Goal: Task Accomplishment & Management: Complete application form

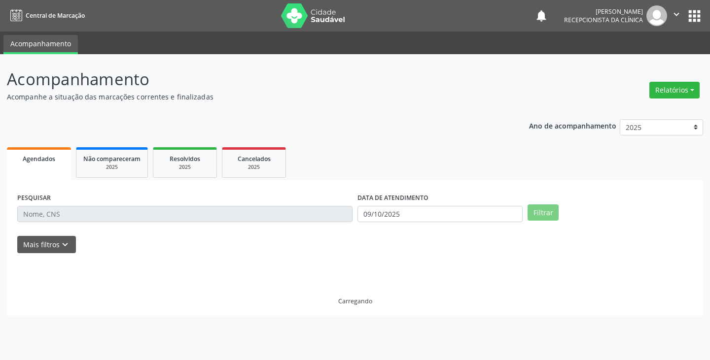
click at [39, 216] on input "text" at bounding box center [184, 214] width 335 height 17
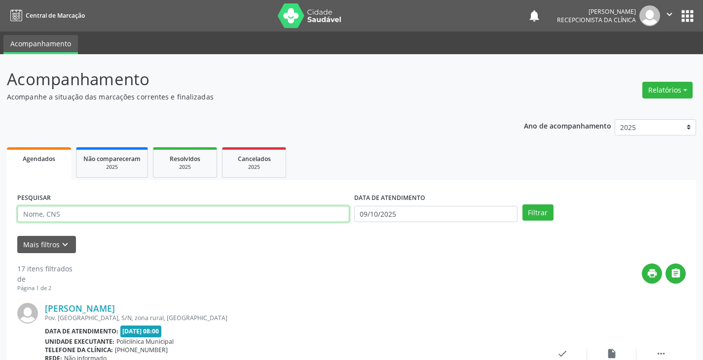
click at [27, 215] on input "text" at bounding box center [183, 214] width 332 height 17
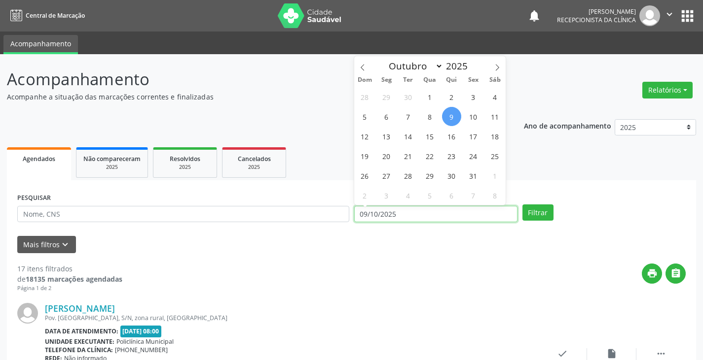
click at [367, 212] on input "09/10/2025" at bounding box center [435, 214] width 163 height 17
click at [430, 119] on span "8" at bounding box center [429, 116] width 19 height 19
type input "08/10/2025"
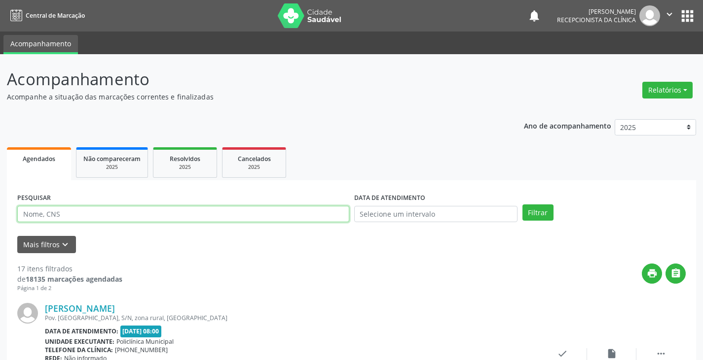
click at [65, 211] on input "text" at bounding box center [183, 214] width 332 height 17
type input "creuza"
click at [522, 205] on button "Filtrar" at bounding box center [537, 213] width 31 height 17
click at [556, 353] on div "check Resolvido" at bounding box center [561, 359] width 49 height 21
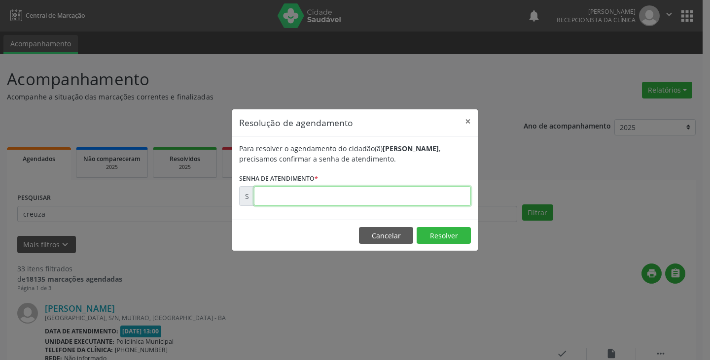
click at [273, 188] on input "text" at bounding box center [362, 196] width 217 height 20
type input "00180135"
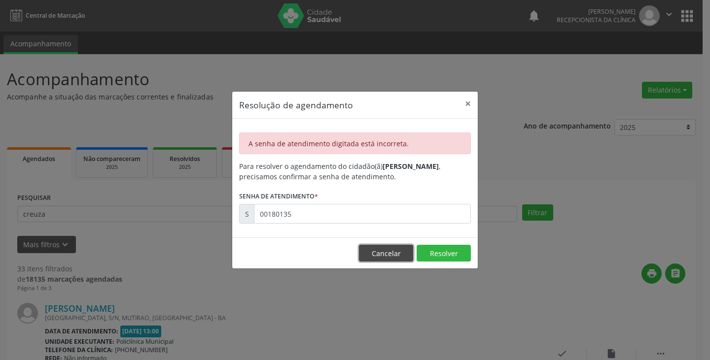
click at [374, 252] on button "Cancelar" at bounding box center [386, 253] width 54 height 17
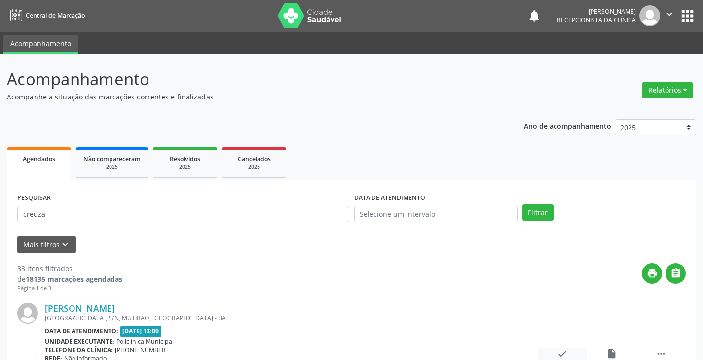
click at [561, 354] on icon "check" at bounding box center [562, 354] width 11 height 11
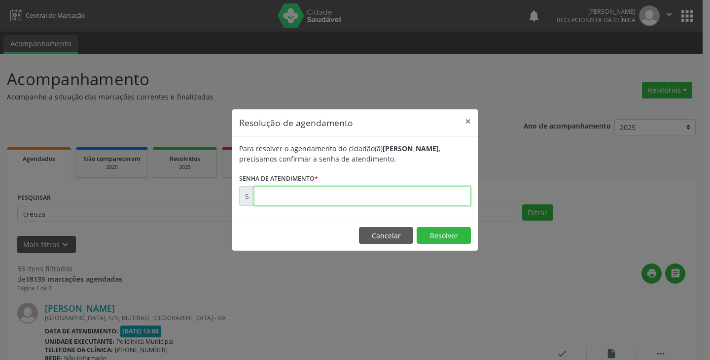
click at [286, 201] on input "text" at bounding box center [362, 196] width 217 height 20
click at [579, 290] on div "Resolução de agendamento × Para resolver o agendamento do cidadão(ã) Creuza Nev…" at bounding box center [355, 180] width 710 height 360
drag, startPoint x: 540, startPoint y: 248, endPoint x: 468, endPoint y: 247, distance: 71.5
click at [533, 242] on div "Resolução de agendamento × Para resolver o agendamento do cidadão(ã) Creuza Nev…" at bounding box center [355, 180] width 710 height 360
click at [396, 233] on button "Cancelar" at bounding box center [386, 235] width 54 height 17
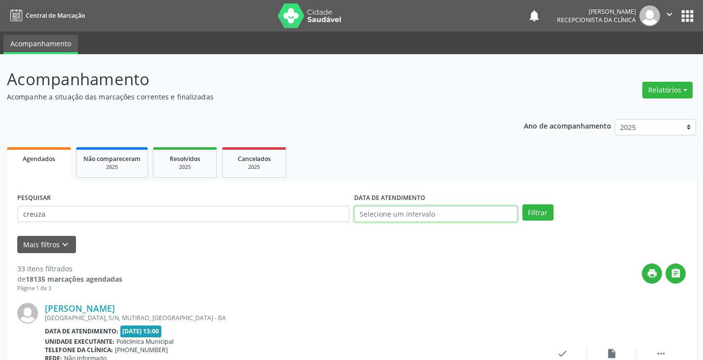
click at [373, 208] on input "text" at bounding box center [435, 214] width 163 height 17
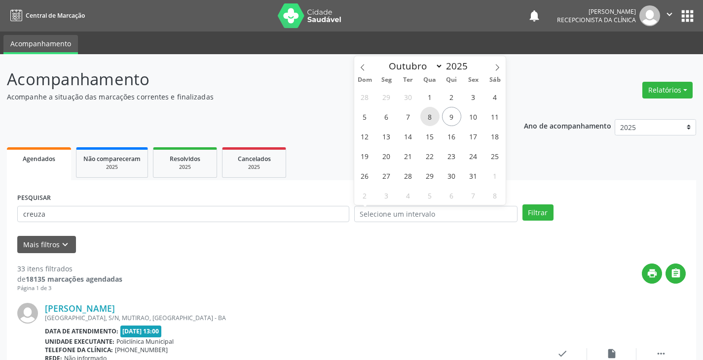
click at [423, 118] on span "8" at bounding box center [429, 116] width 19 height 19
type input "08/10/2025"
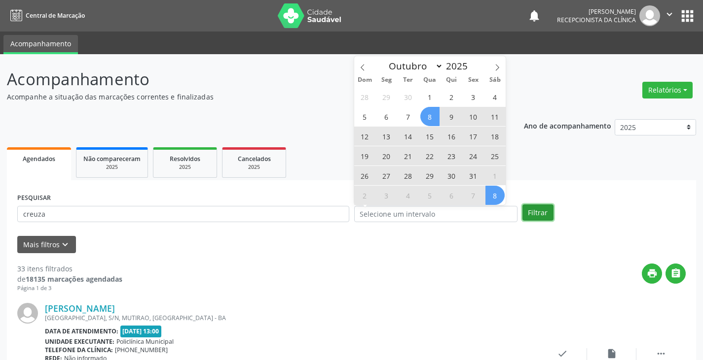
click at [541, 212] on button "Filtrar" at bounding box center [537, 213] width 31 height 17
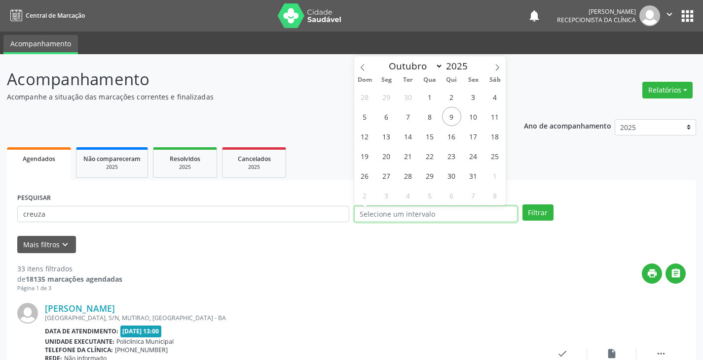
click at [366, 211] on input "text" at bounding box center [435, 214] width 163 height 17
click at [429, 115] on span "8" at bounding box center [429, 116] width 19 height 19
type input "08/10/2025"
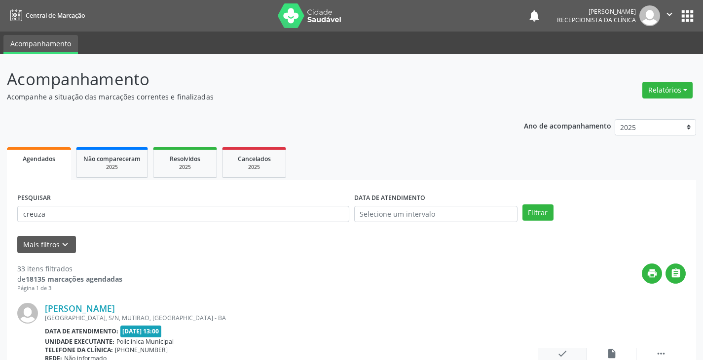
click at [567, 357] on icon "check" at bounding box center [562, 354] width 11 height 11
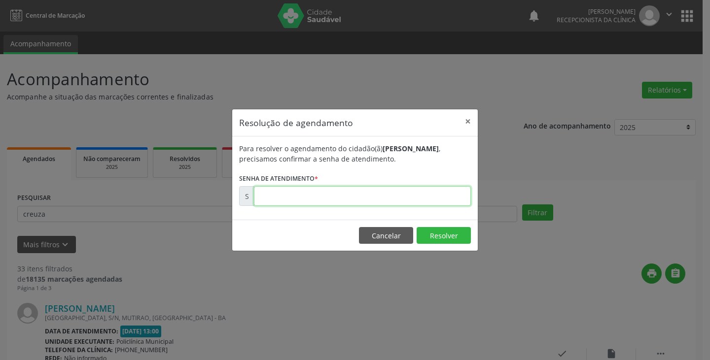
click at [295, 196] on input "text" at bounding box center [362, 196] width 217 height 20
type input "00180135"
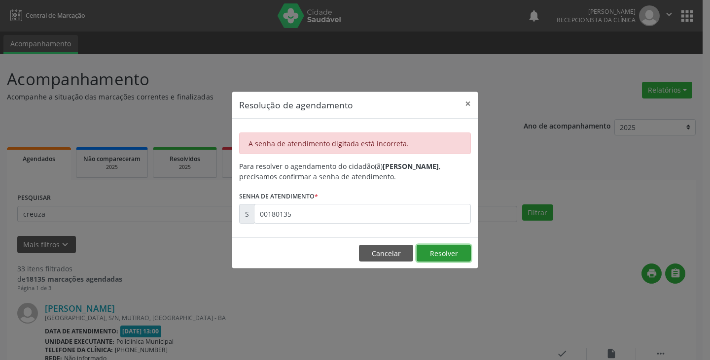
click at [441, 255] on button "Resolver" at bounding box center [444, 253] width 54 height 17
click at [406, 255] on button "Cancelar" at bounding box center [386, 253] width 54 height 17
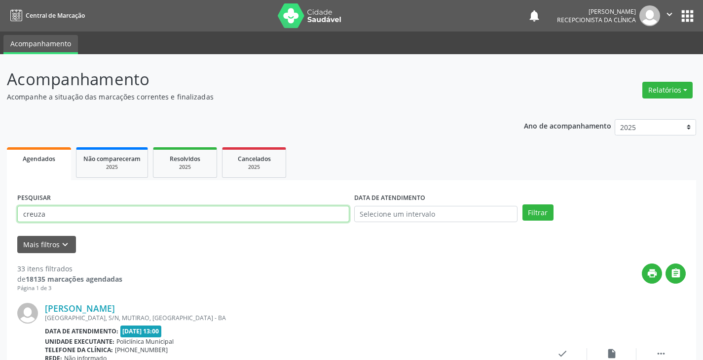
drag, startPoint x: 50, startPoint y: 216, endPoint x: 0, endPoint y: 231, distance: 52.0
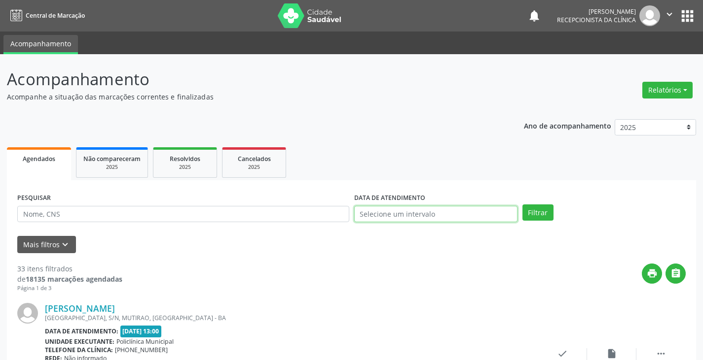
click at [377, 213] on input "text" at bounding box center [435, 214] width 163 height 17
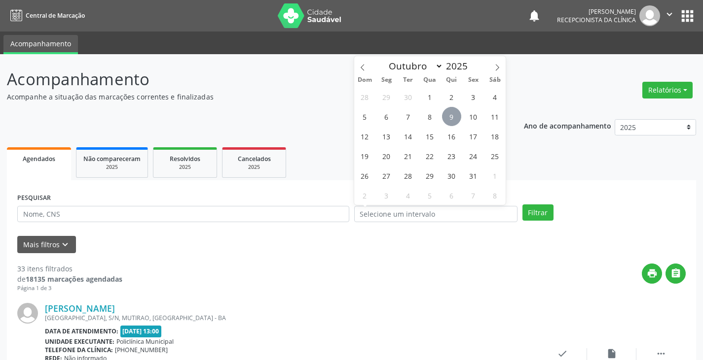
click at [454, 119] on span "9" at bounding box center [451, 116] width 19 height 19
type input "09/10/2025"
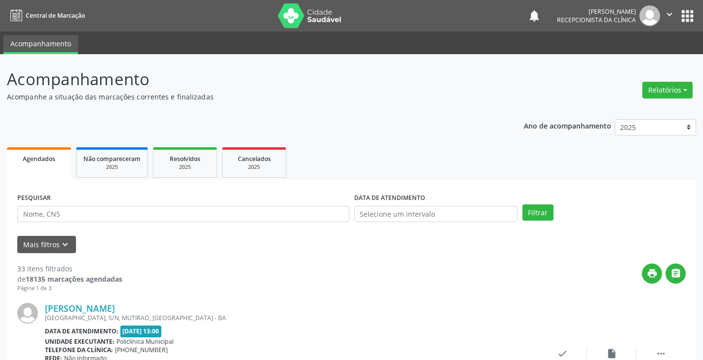
click at [59, 200] on div "PESQUISAR" at bounding box center [183, 210] width 337 height 38
click at [57, 218] on input "text" at bounding box center [183, 214] width 332 height 17
type input "d"
click at [522, 205] on button "Filtrar" at bounding box center [537, 213] width 31 height 17
click at [67, 215] on input "dayane" at bounding box center [183, 214] width 332 height 17
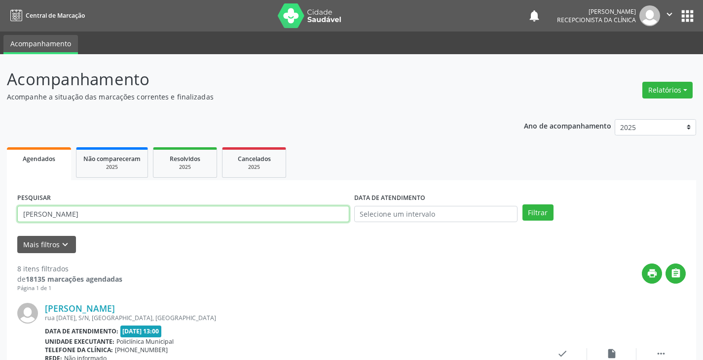
type input "dayane silva gomes"
click at [522, 205] on button "Filtrar" at bounding box center [537, 213] width 31 height 17
click at [568, 352] on div "check Resolvido" at bounding box center [561, 359] width 49 height 21
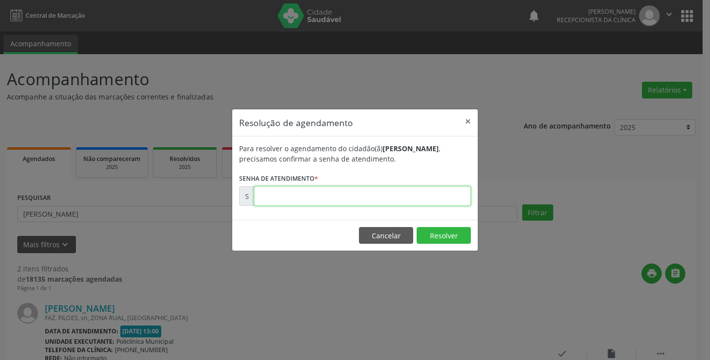
click at [298, 199] on input "text" at bounding box center [362, 196] width 217 height 20
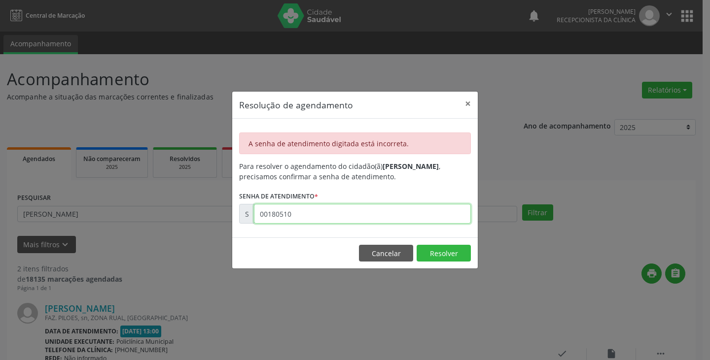
click at [298, 219] on input "00180510" at bounding box center [362, 214] width 217 height 20
type input "0"
type input "00180510"
click at [471, 103] on button "×" at bounding box center [468, 104] width 20 height 24
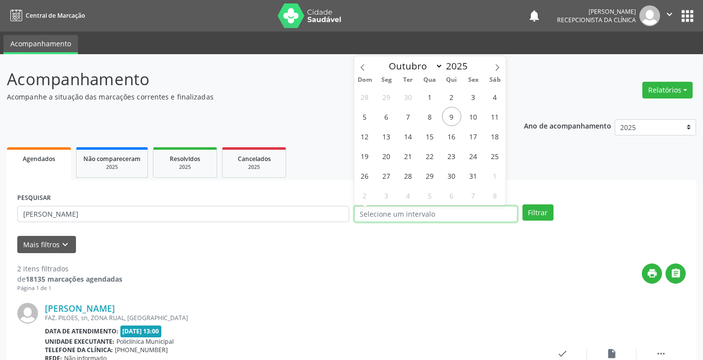
click at [367, 215] on input "text" at bounding box center [435, 214] width 163 height 17
click at [452, 121] on span "9" at bounding box center [451, 116] width 19 height 19
type input "09/10/2025"
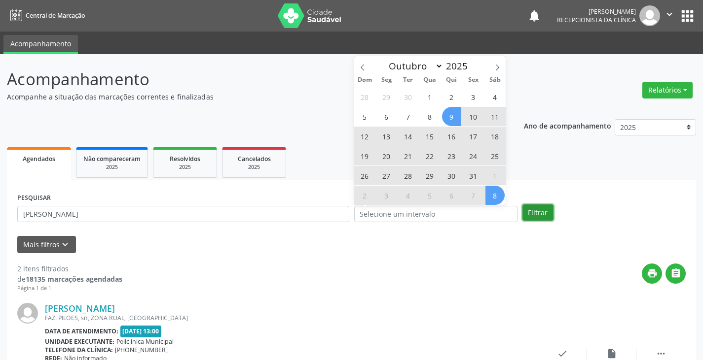
select select "9"
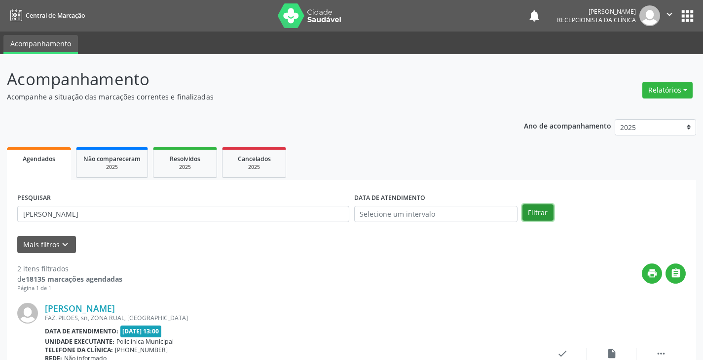
click at [538, 215] on button "Filtrar" at bounding box center [537, 213] width 31 height 17
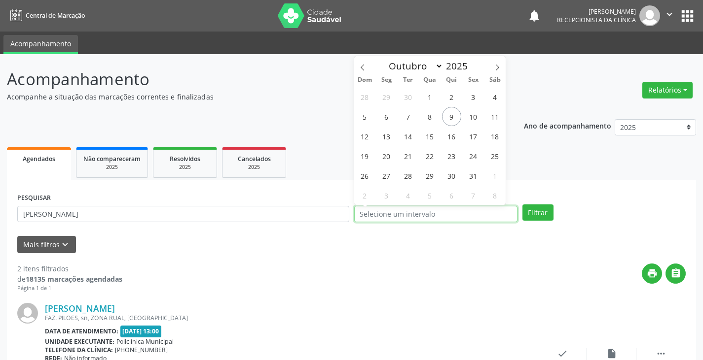
click at [371, 209] on input "text" at bounding box center [435, 214] width 163 height 17
click at [446, 112] on span "9" at bounding box center [451, 116] width 19 height 19
type input "09/10/2025"
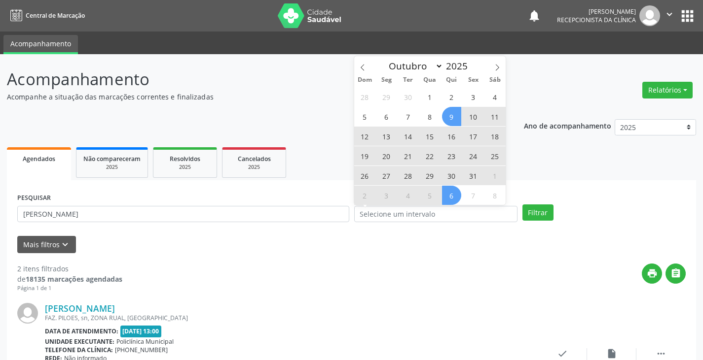
select select "9"
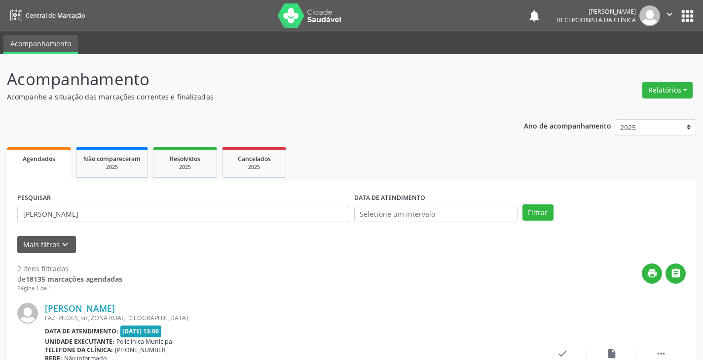
click at [555, 291] on div "print " at bounding box center [403, 278] width 563 height 29
click at [398, 210] on input "text" at bounding box center [435, 214] width 163 height 17
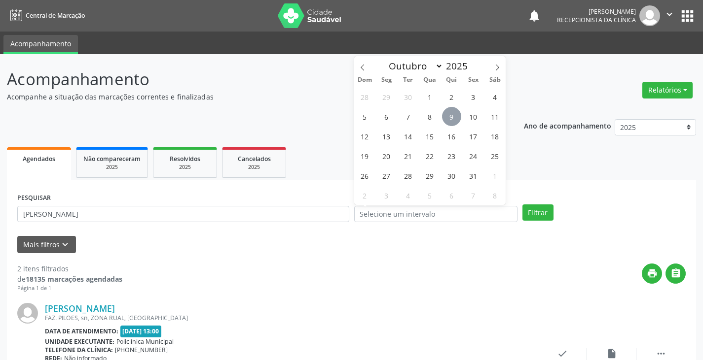
click at [459, 114] on span "9" at bounding box center [451, 116] width 19 height 19
type input "09/10/2025"
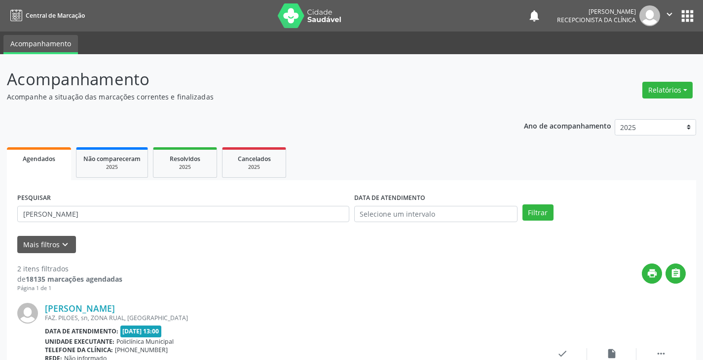
click at [463, 284] on div "print " at bounding box center [403, 278] width 563 height 29
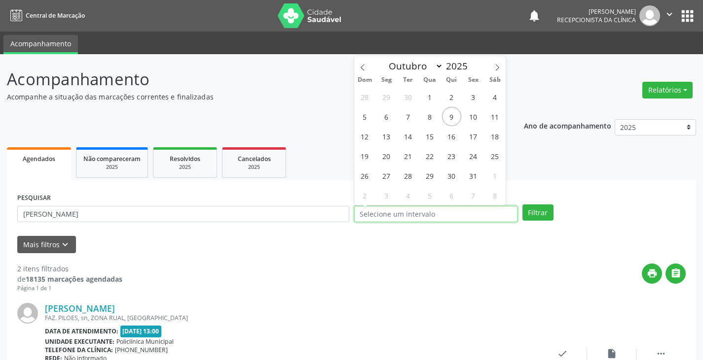
click at [375, 213] on input "text" at bounding box center [435, 214] width 163 height 17
click at [446, 113] on span "9" at bounding box center [451, 116] width 19 height 19
type input "09/10/2025"
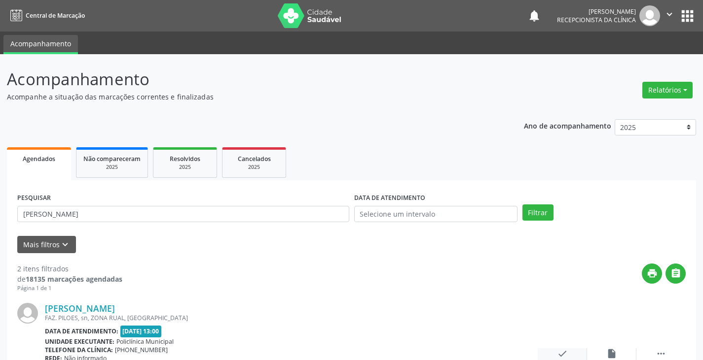
click at [562, 355] on icon "check" at bounding box center [562, 354] width 11 height 11
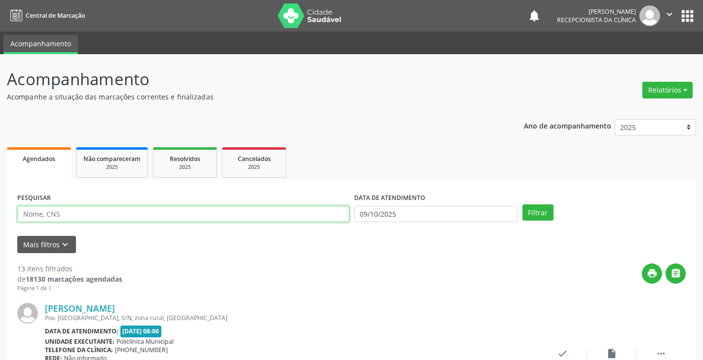
click at [34, 217] on input "text" at bounding box center [183, 214] width 332 height 17
type input "[PERSON_NAME]"
click at [522, 205] on button "Filtrar" at bounding box center [537, 213] width 31 height 17
click at [564, 351] on icon "check" at bounding box center [562, 354] width 11 height 11
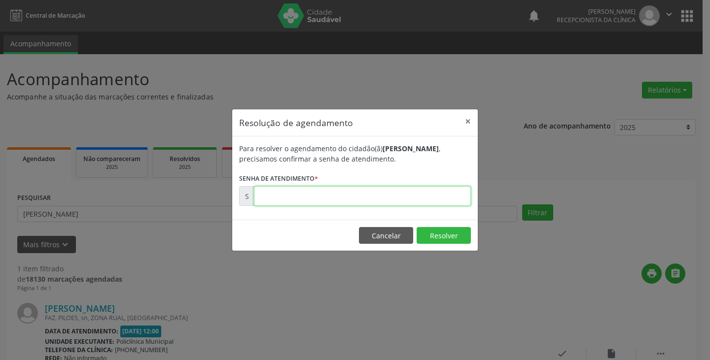
click at [259, 193] on input "text" at bounding box center [362, 196] width 217 height 20
type input "00180510"
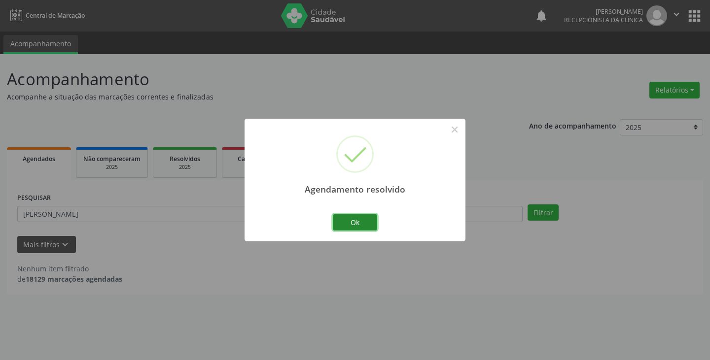
click at [355, 223] on button "Ok" at bounding box center [355, 223] width 44 height 17
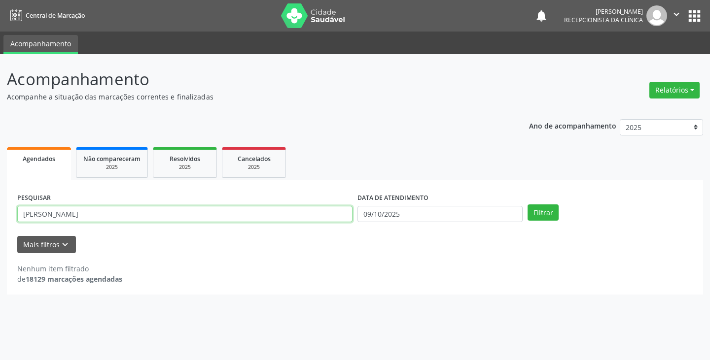
drag, startPoint x: 37, startPoint y: 209, endPoint x: 50, endPoint y: 209, distance: 13.3
click at [50, 209] on input "[PERSON_NAME]" at bounding box center [184, 214] width 335 height 17
drag, startPoint x: 67, startPoint y: 213, endPoint x: 0, endPoint y: 220, distance: 67.5
click at [0, 220] on div "Acompanhamento Acompanhe a situação das marcações correntes e finalizadas Relat…" at bounding box center [355, 207] width 710 height 306
type input "kathlyn"
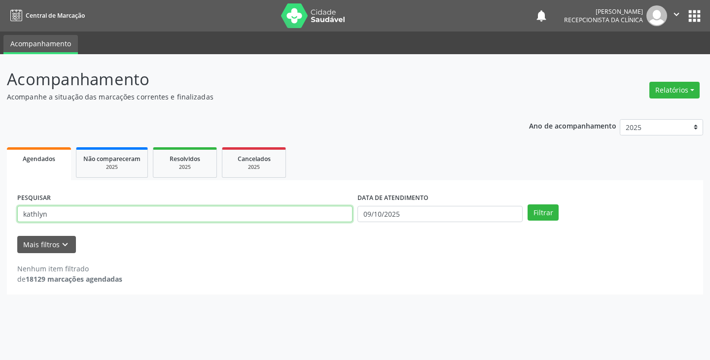
click at [528, 205] on button "Filtrar" at bounding box center [543, 213] width 31 height 17
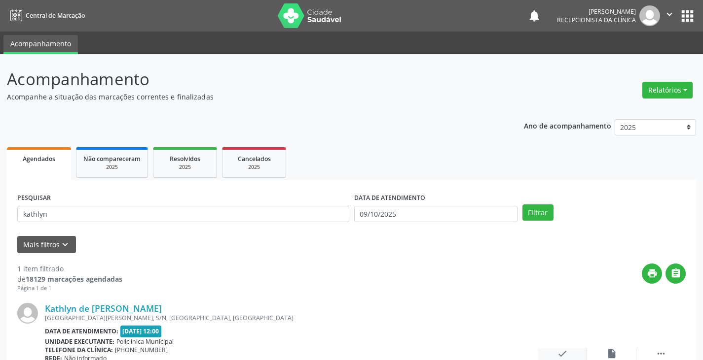
click at [567, 350] on icon "check" at bounding box center [562, 354] width 11 height 11
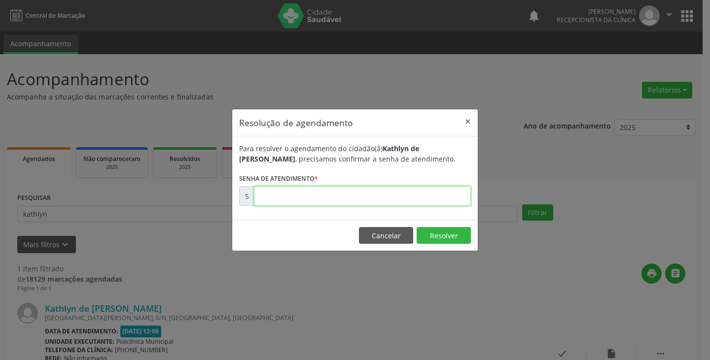
click at [292, 199] on input "text" at bounding box center [362, 196] width 217 height 20
type input "00180462"
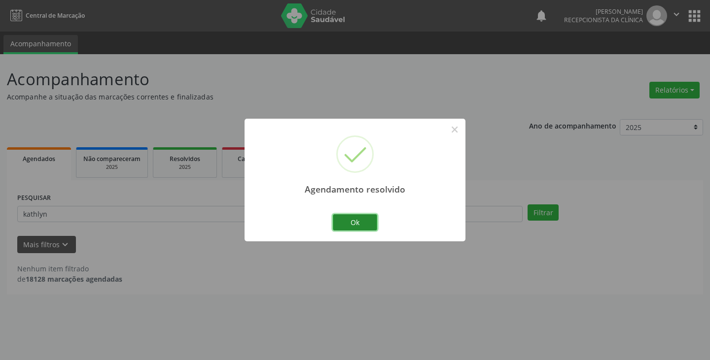
click at [364, 224] on button "Ok" at bounding box center [355, 223] width 44 height 17
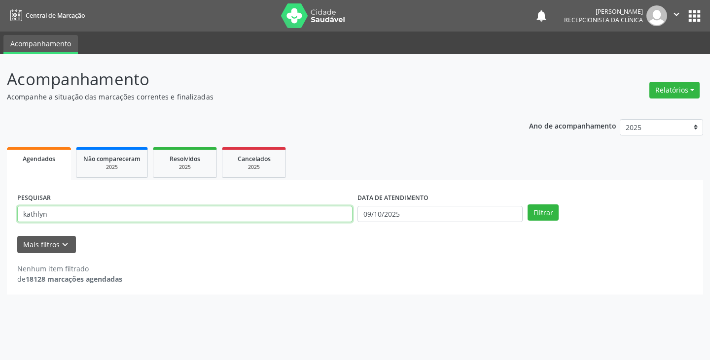
drag, startPoint x: 48, startPoint y: 216, endPoint x: 0, endPoint y: 225, distance: 48.6
click at [0, 225] on div "Acompanhamento Acompanhe a situação das marcações correntes e finalizadas Relat…" at bounding box center [355, 207] width 710 height 306
type input "francisca"
click at [528, 205] on button "Filtrar" at bounding box center [543, 213] width 31 height 17
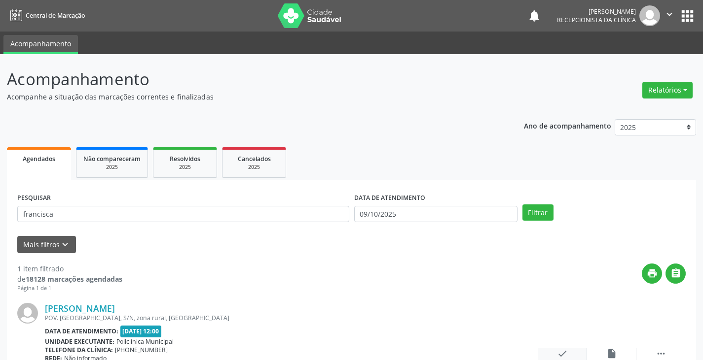
click at [560, 354] on icon "check" at bounding box center [562, 354] width 11 height 11
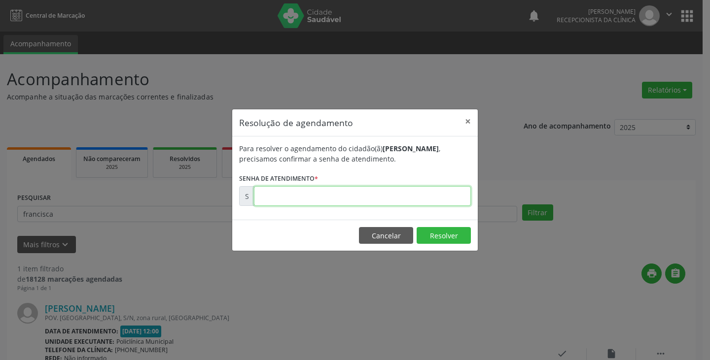
click at [291, 198] on input "text" at bounding box center [362, 196] width 217 height 20
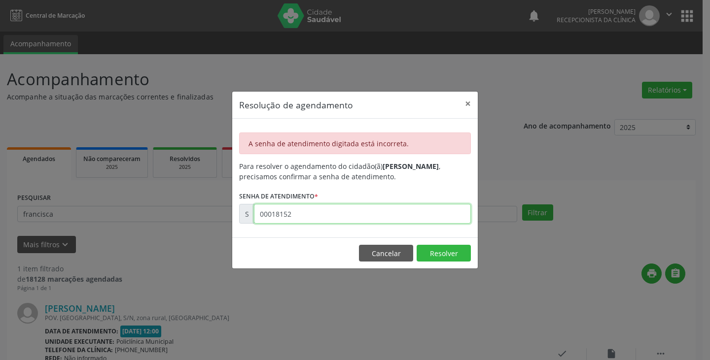
click at [296, 215] on input "00018152" at bounding box center [362, 214] width 217 height 20
click at [296, 215] on input "00180301" at bounding box center [362, 214] width 217 height 20
type input "01803301"
click at [468, 101] on button "×" at bounding box center [468, 104] width 20 height 24
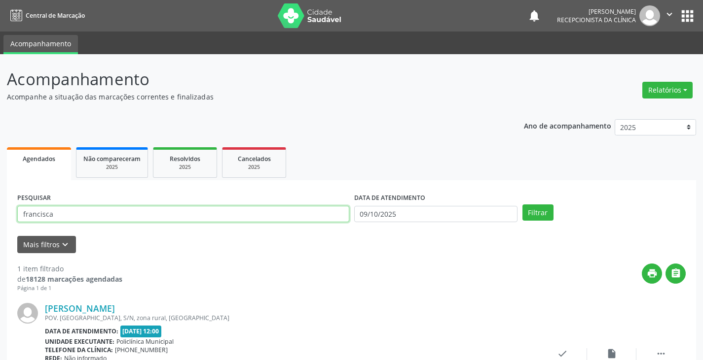
drag, startPoint x: 61, startPoint y: 216, endPoint x: 58, endPoint y: 236, distance: 19.5
click at [7, 228] on div "PESQUISAR francisca DATA DE ATENDIMENTO [DATE] Filtrar UNIDADE DE REFERÊNCIA Se…" at bounding box center [351, 308] width 689 height 256
type input "[PERSON_NAME]"
click at [522, 205] on button "Filtrar" at bounding box center [537, 213] width 31 height 17
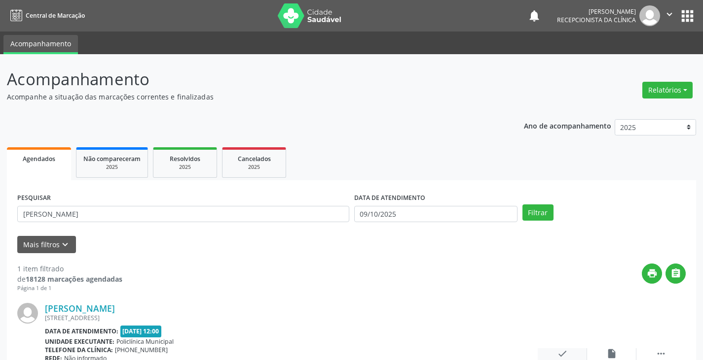
click at [563, 352] on icon "check" at bounding box center [562, 354] width 11 height 11
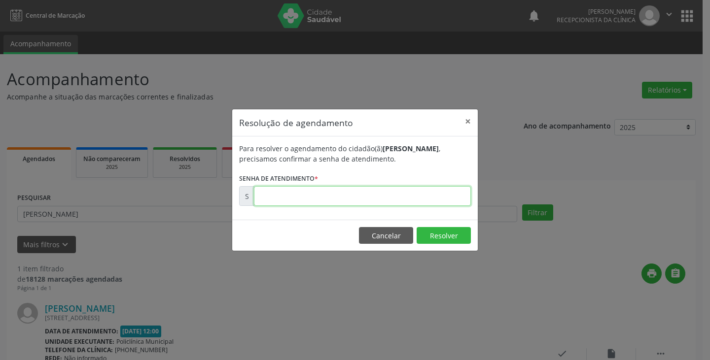
click at [291, 200] on input "text" at bounding box center [362, 196] width 217 height 20
type input "00180301"
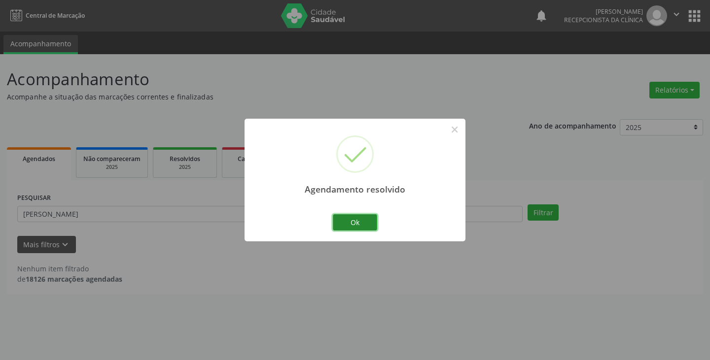
drag, startPoint x: 371, startPoint y: 219, endPoint x: 360, endPoint y: 220, distance: 11.4
click at [370, 218] on button "Ok" at bounding box center [355, 223] width 44 height 17
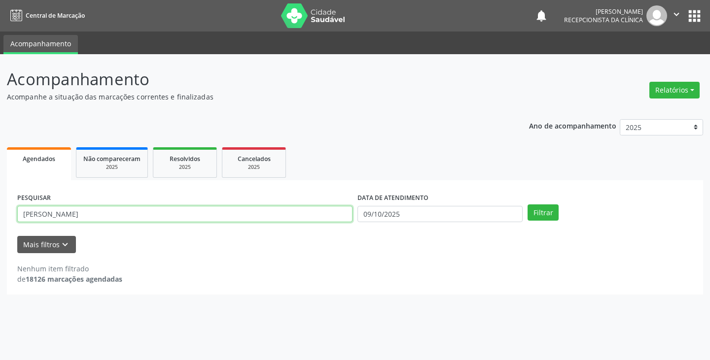
drag, startPoint x: 53, startPoint y: 212, endPoint x: 0, endPoint y: 216, distance: 52.9
click at [0, 218] on div "Acompanhamento Acompanhe a situação das marcações correntes e finalizadas Relat…" at bounding box center [355, 207] width 710 height 306
type input "auzeni"
click at [528, 205] on button "Filtrar" at bounding box center [543, 213] width 31 height 17
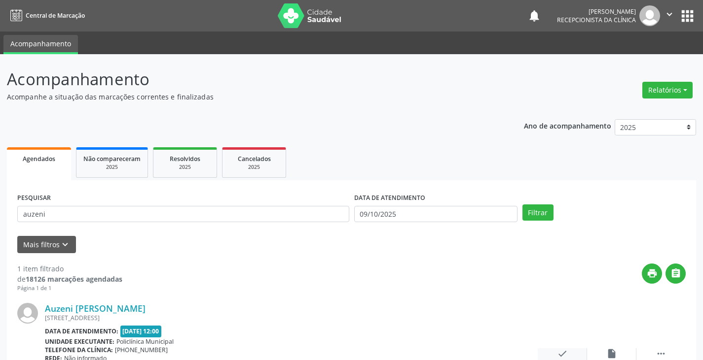
click at [553, 354] on div "check Resolvido" at bounding box center [561, 359] width 49 height 21
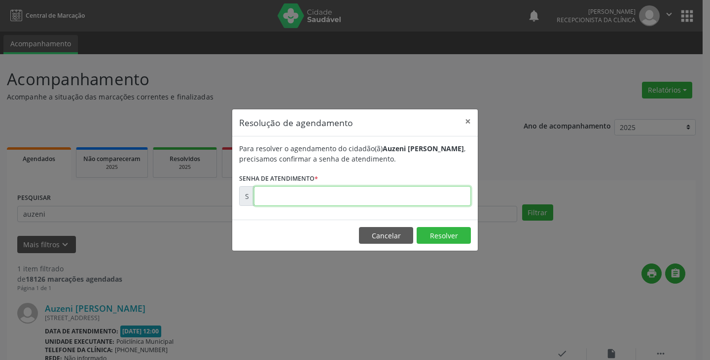
click at [266, 198] on input "text" at bounding box center [362, 196] width 217 height 20
type input "00180095"
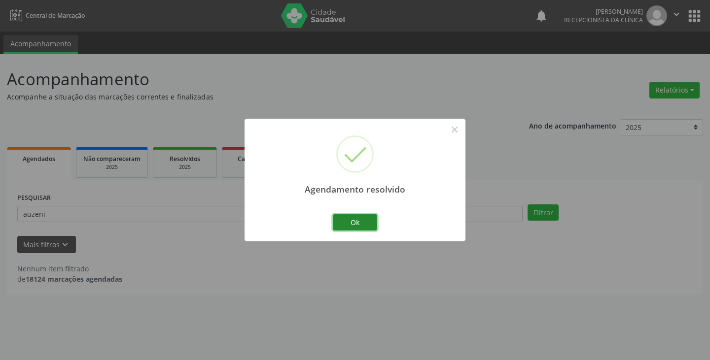
click at [352, 219] on button "Ok" at bounding box center [355, 223] width 44 height 17
